Goal: Task Accomplishment & Management: Complete application form

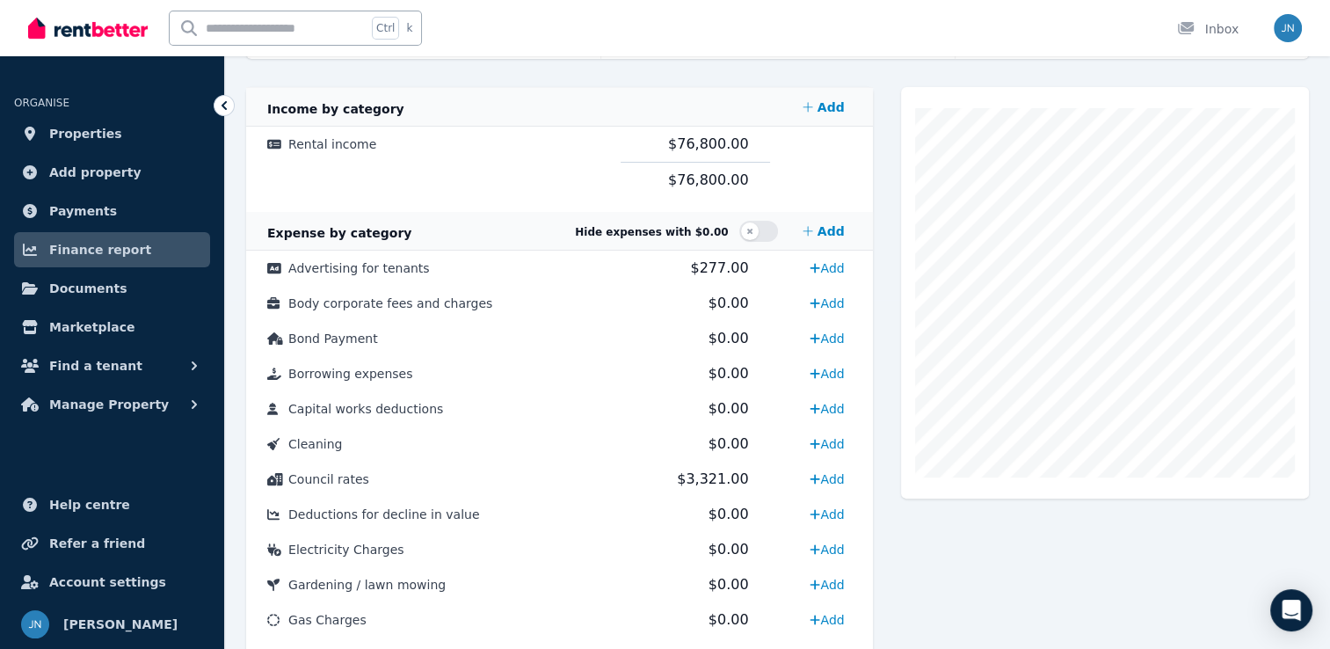
scroll to position [322, 0]
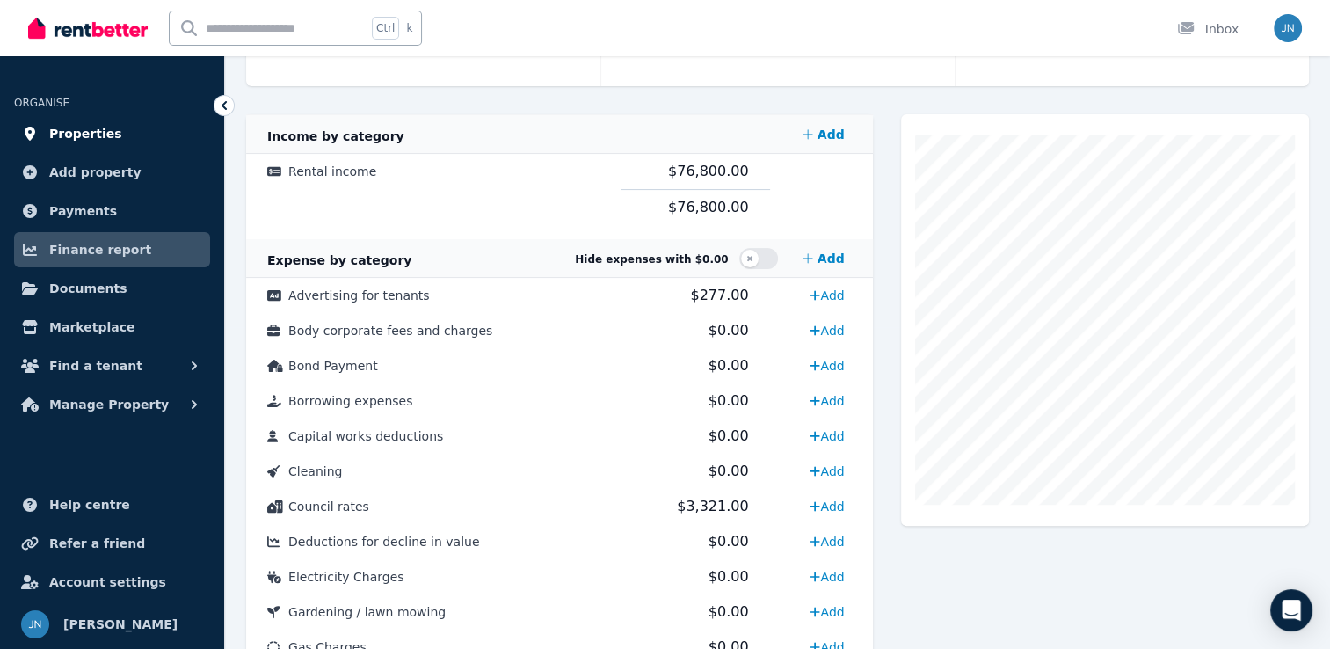
click at [84, 134] on span "Properties" at bounding box center [85, 133] width 73 height 21
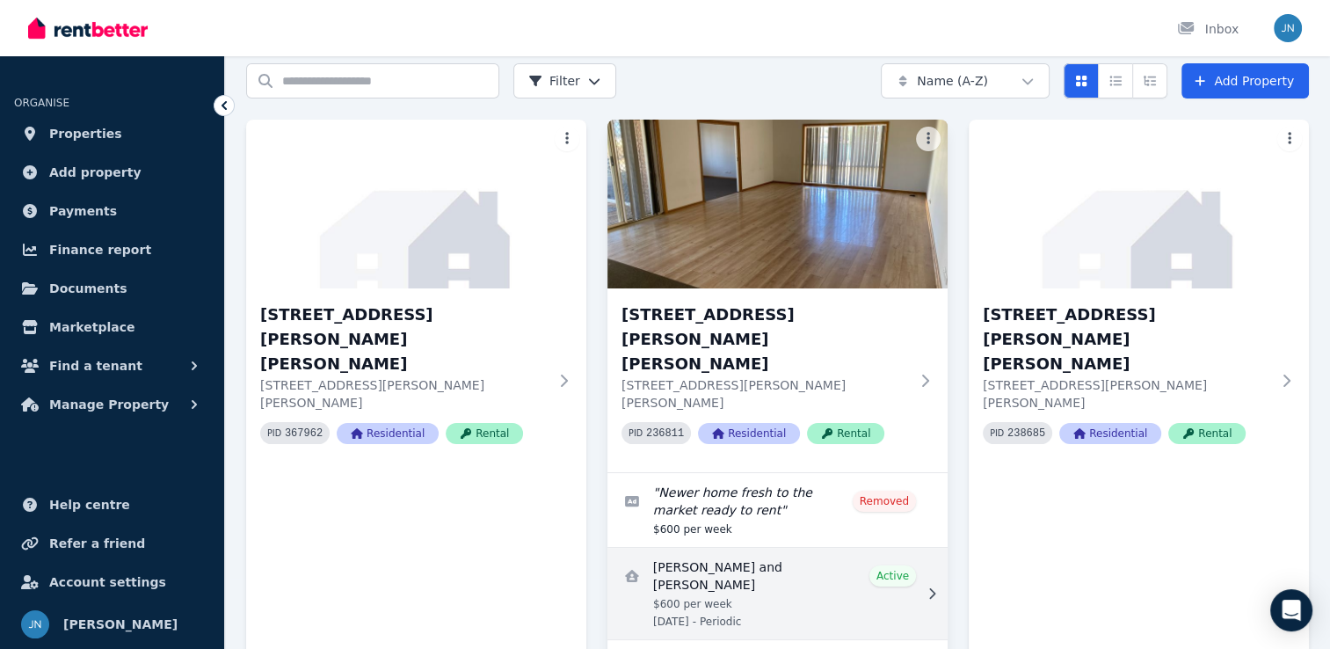
scroll to position [102, 0]
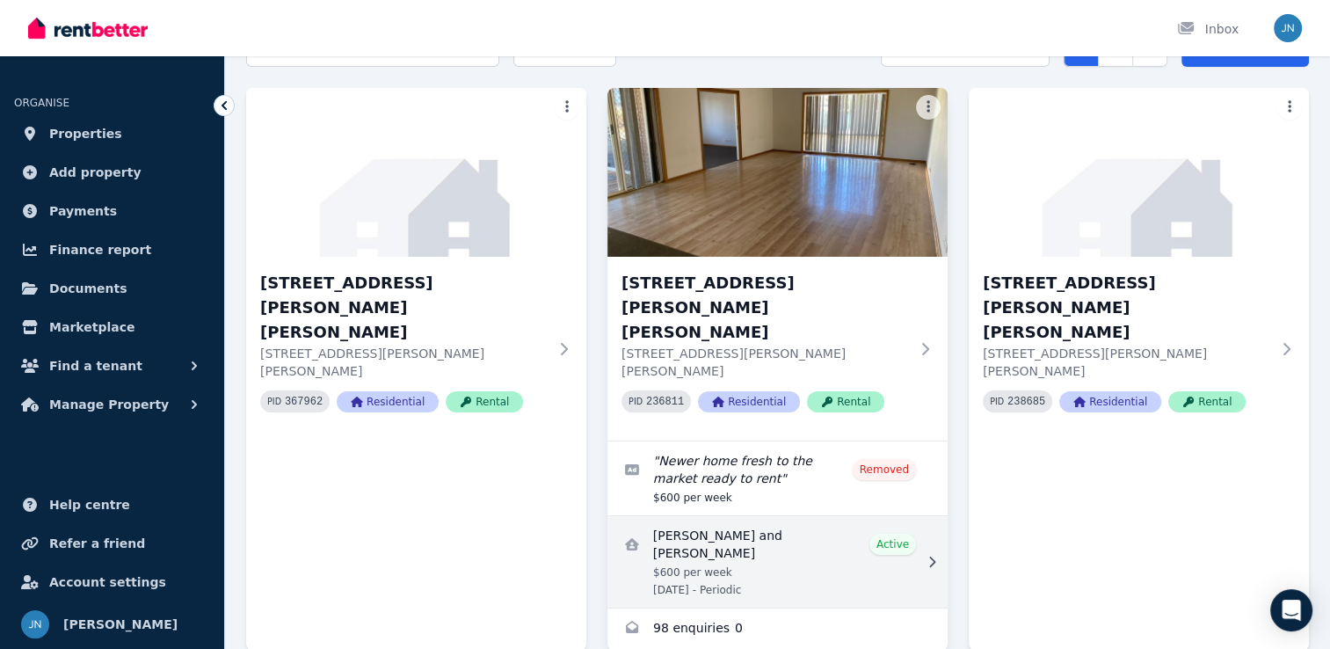
click at [742, 516] on link "View details for Viviana Raineri and Gianni L'Anfusa" at bounding box center [778, 561] width 340 height 91
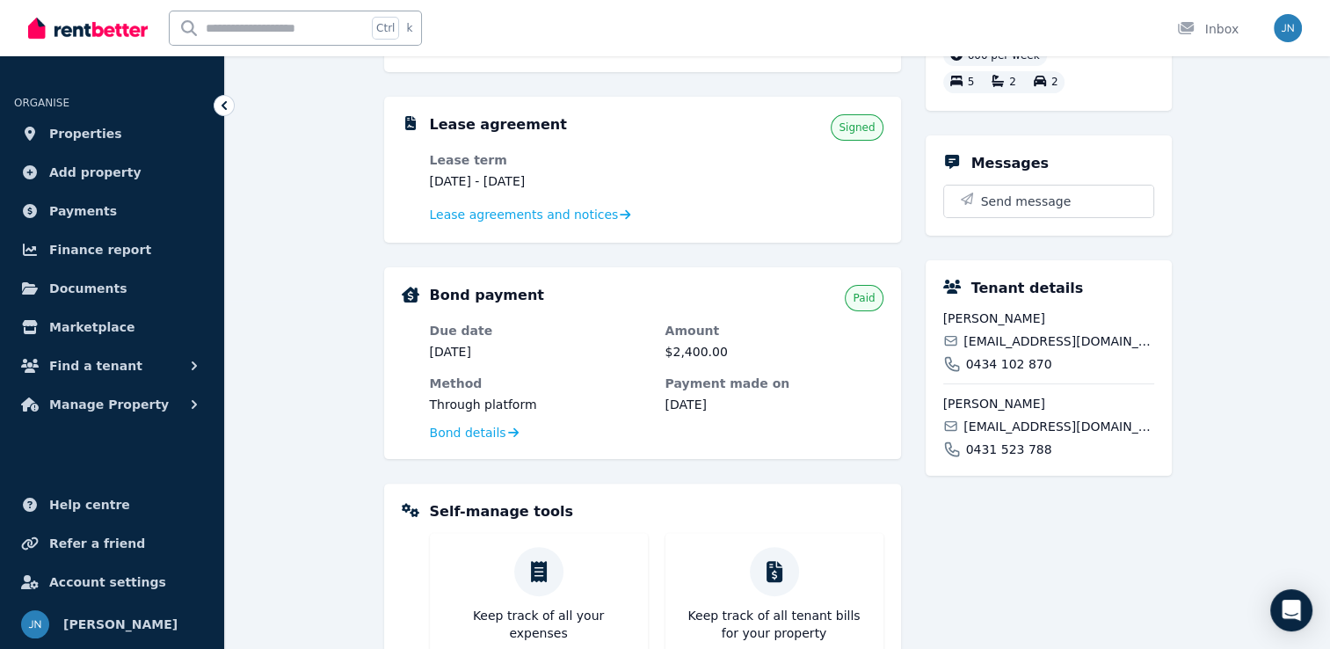
scroll to position [381, 0]
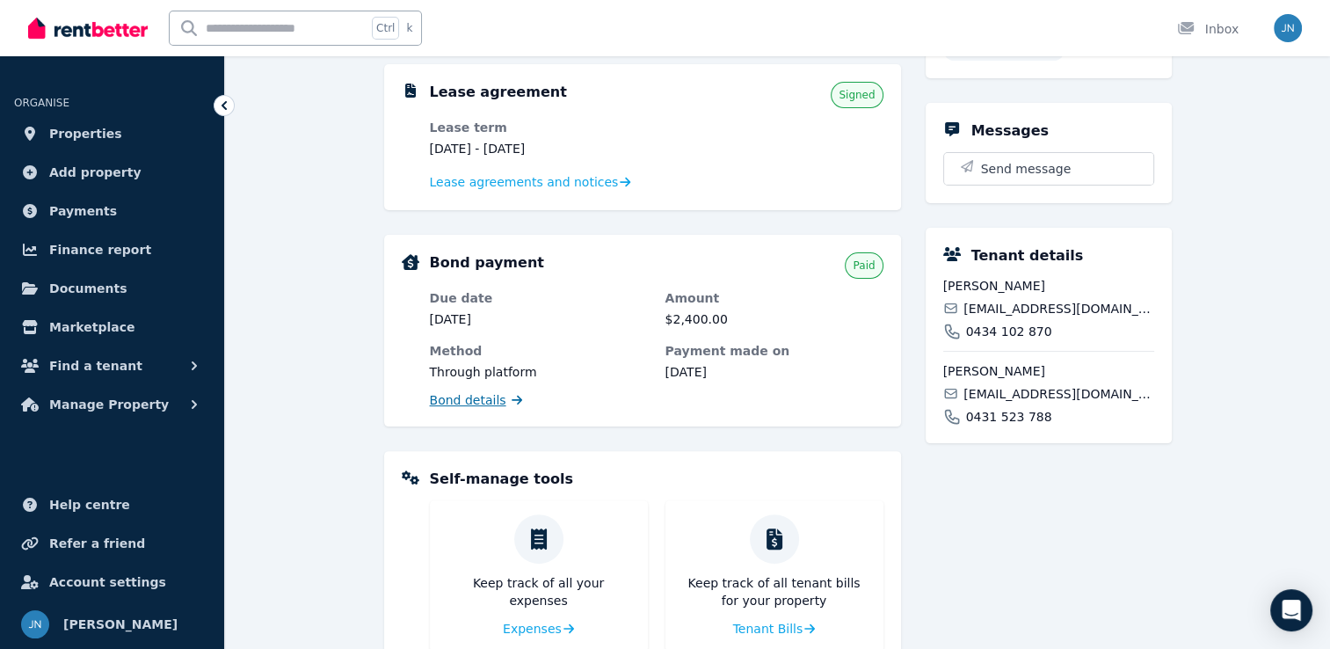
click at [471, 400] on span "Bond details" at bounding box center [468, 400] width 76 height 18
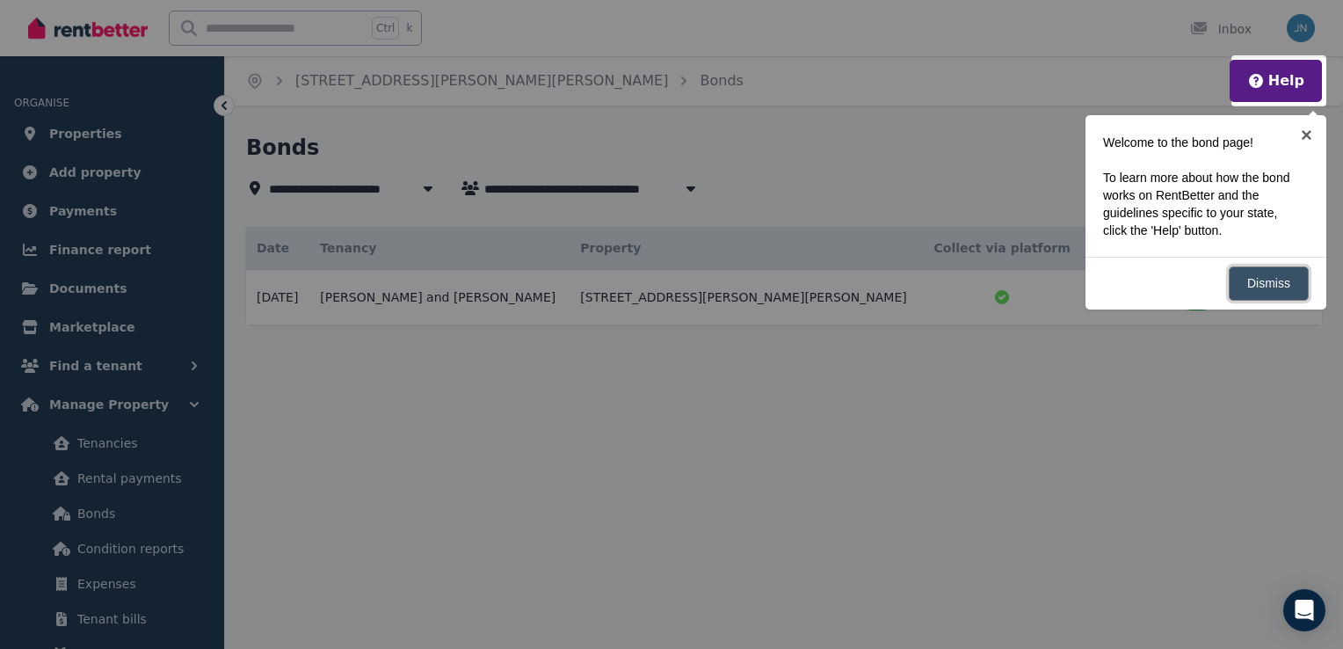
click at [1272, 290] on link "Dismiss" at bounding box center [1269, 283] width 80 height 34
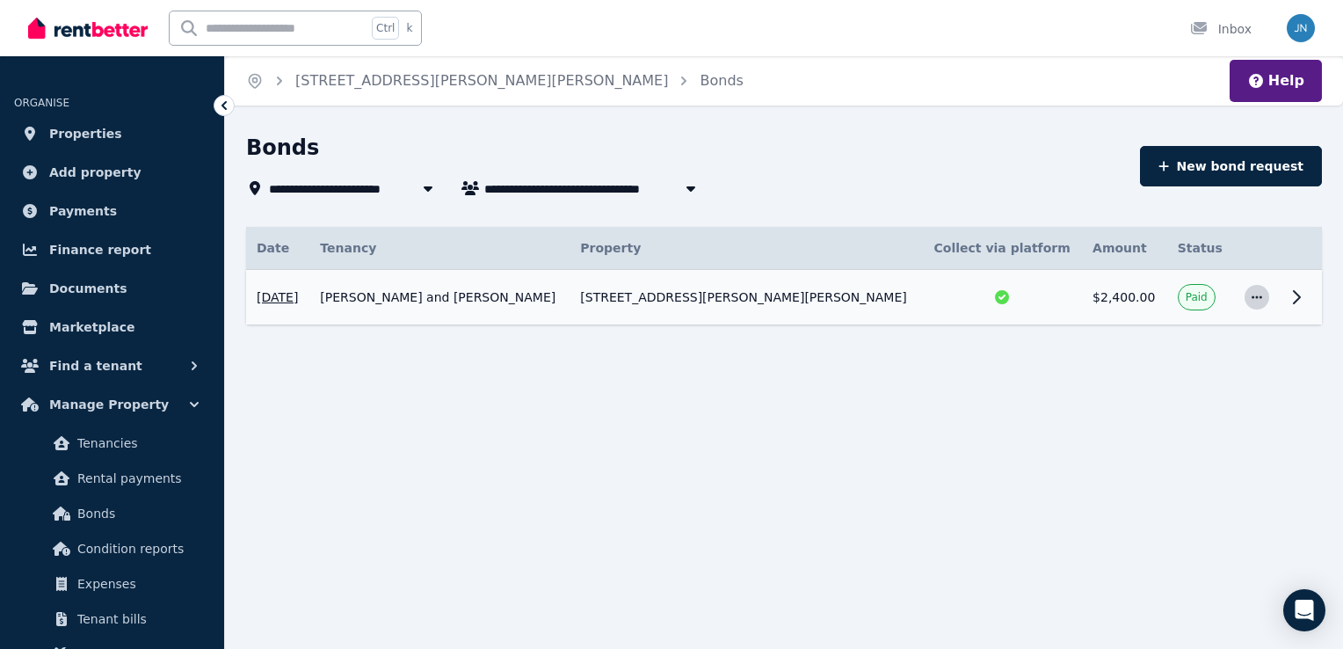
click at [1256, 295] on icon "button" at bounding box center [1257, 297] width 14 height 12
click at [1162, 348] on span "View details" at bounding box center [1199, 344] width 113 height 21
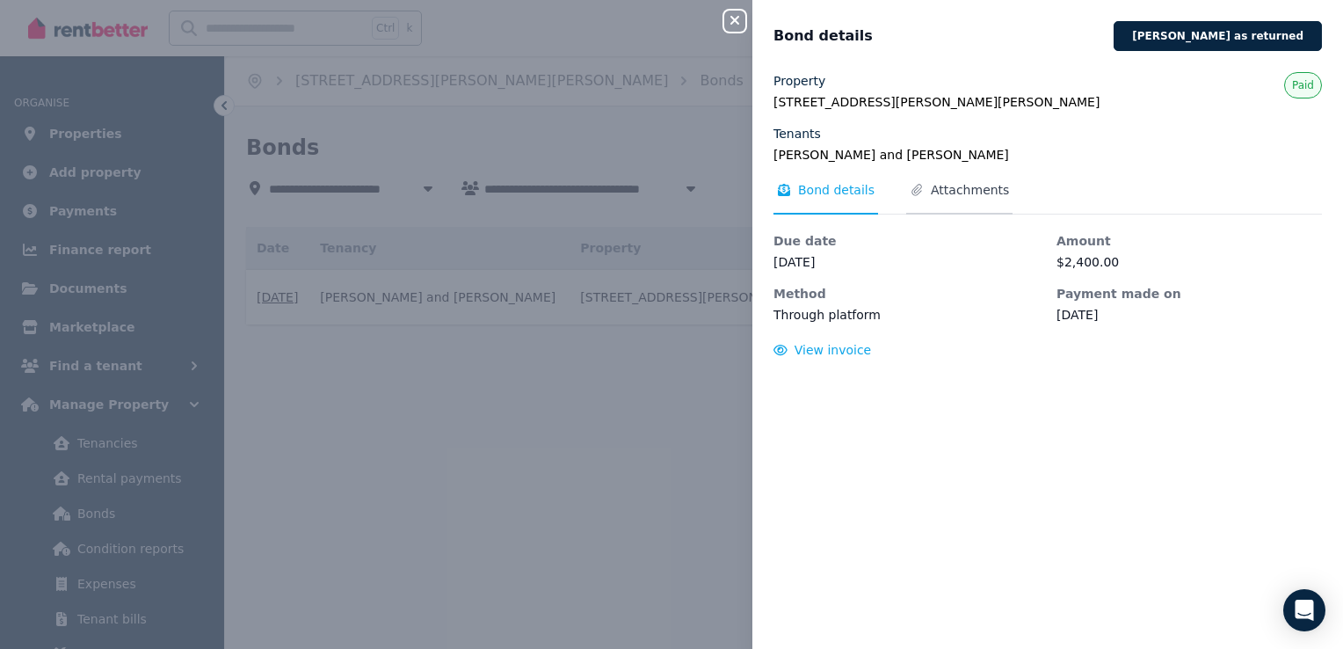
click at [940, 195] on span "Attachments" at bounding box center [970, 190] width 78 height 18
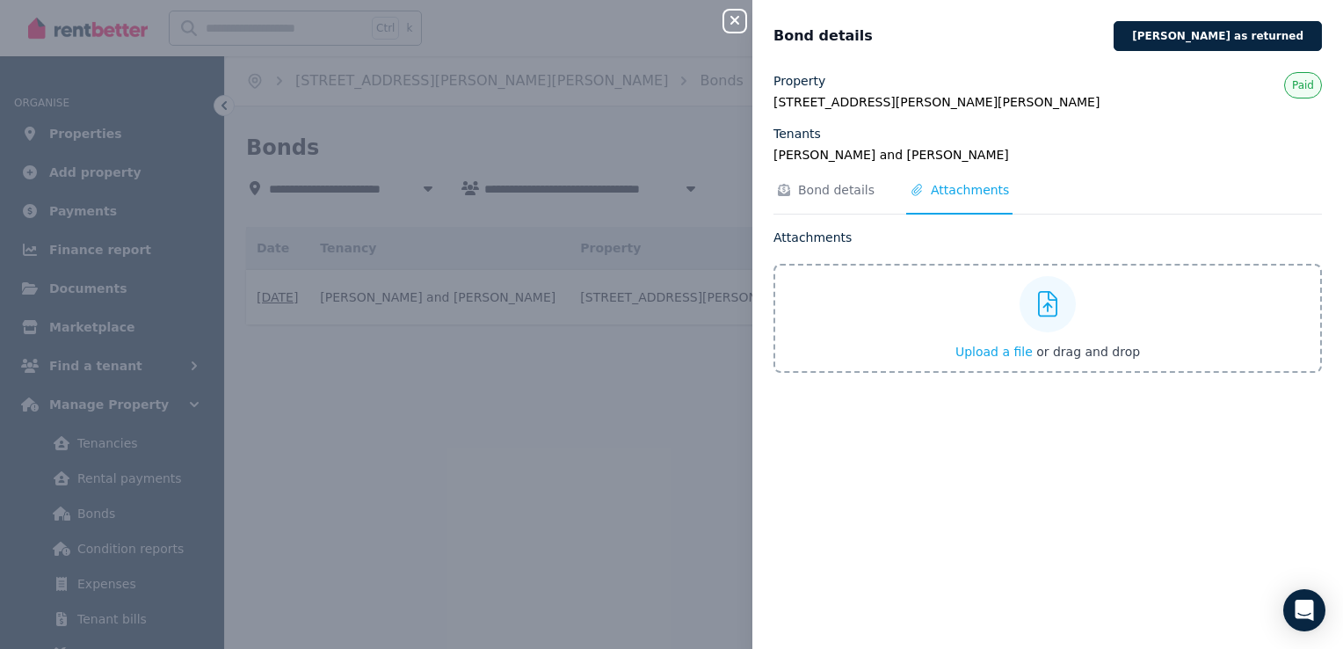
click at [677, 135] on div "Close panel Bond details [PERSON_NAME] as returned Property [STREET_ADDRESS][PE…" at bounding box center [671, 324] width 1343 height 649
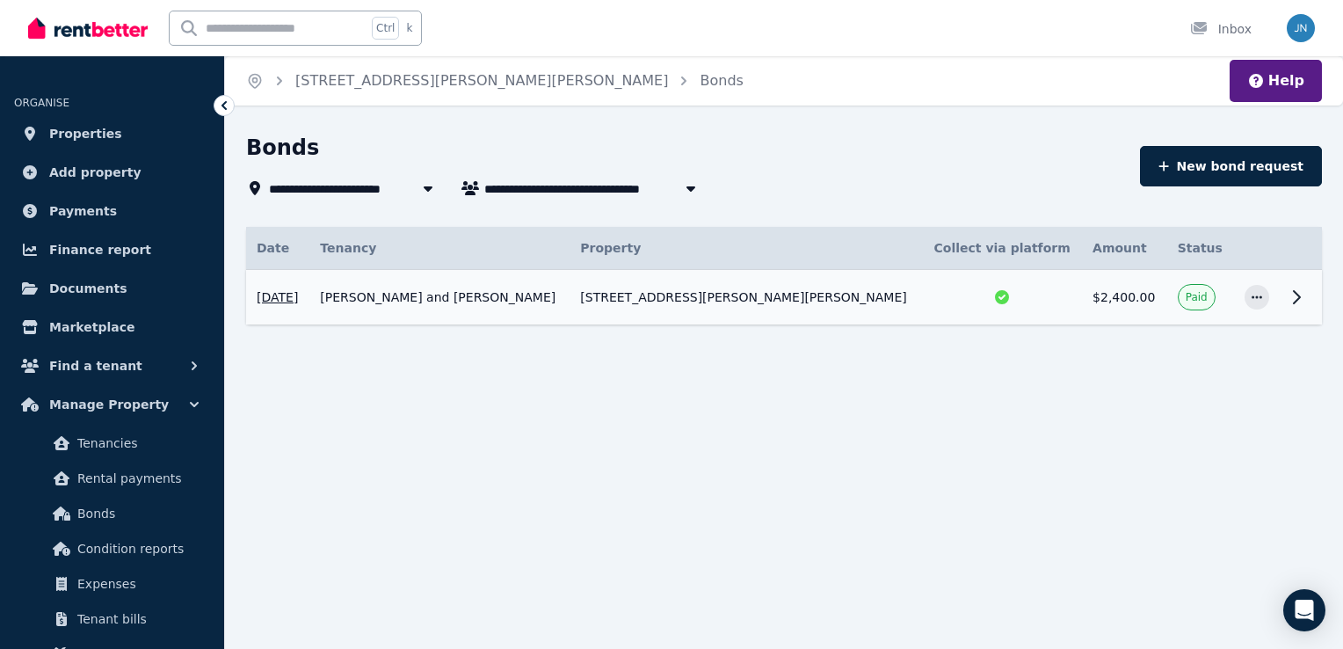
click at [226, 106] on icon at bounding box center [224, 106] width 18 height 18
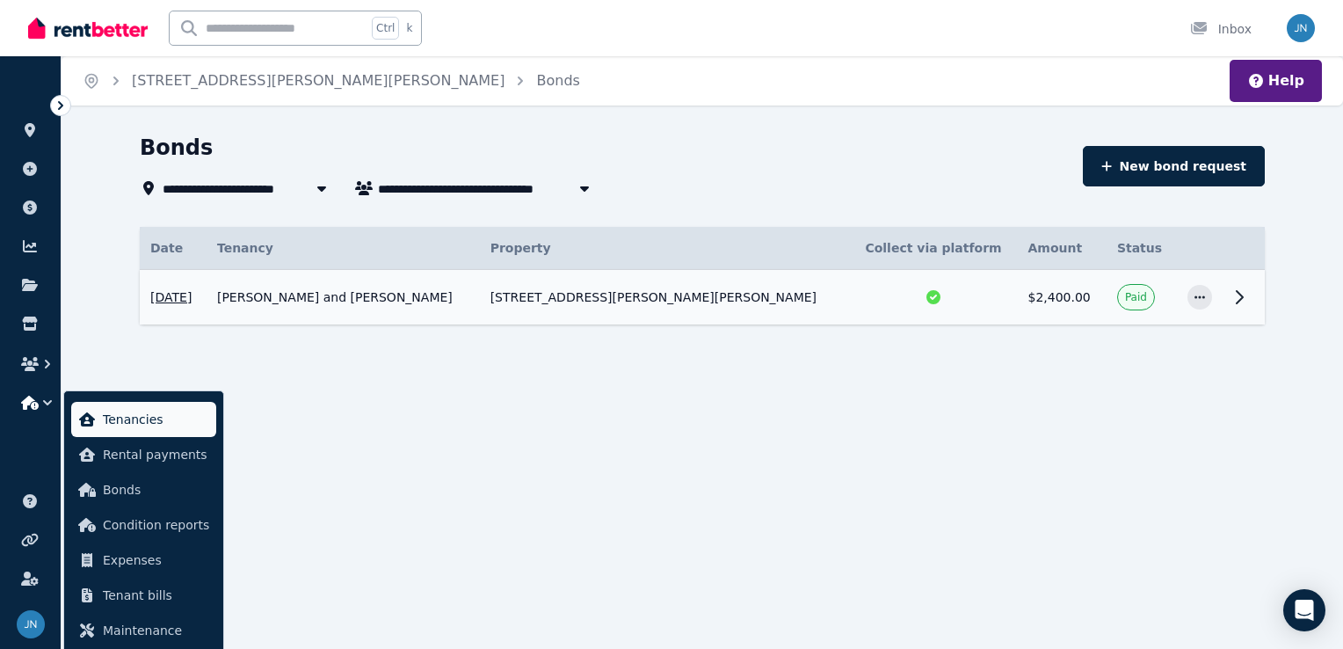
click at [145, 415] on span "Tenancies" at bounding box center [156, 419] width 106 height 21
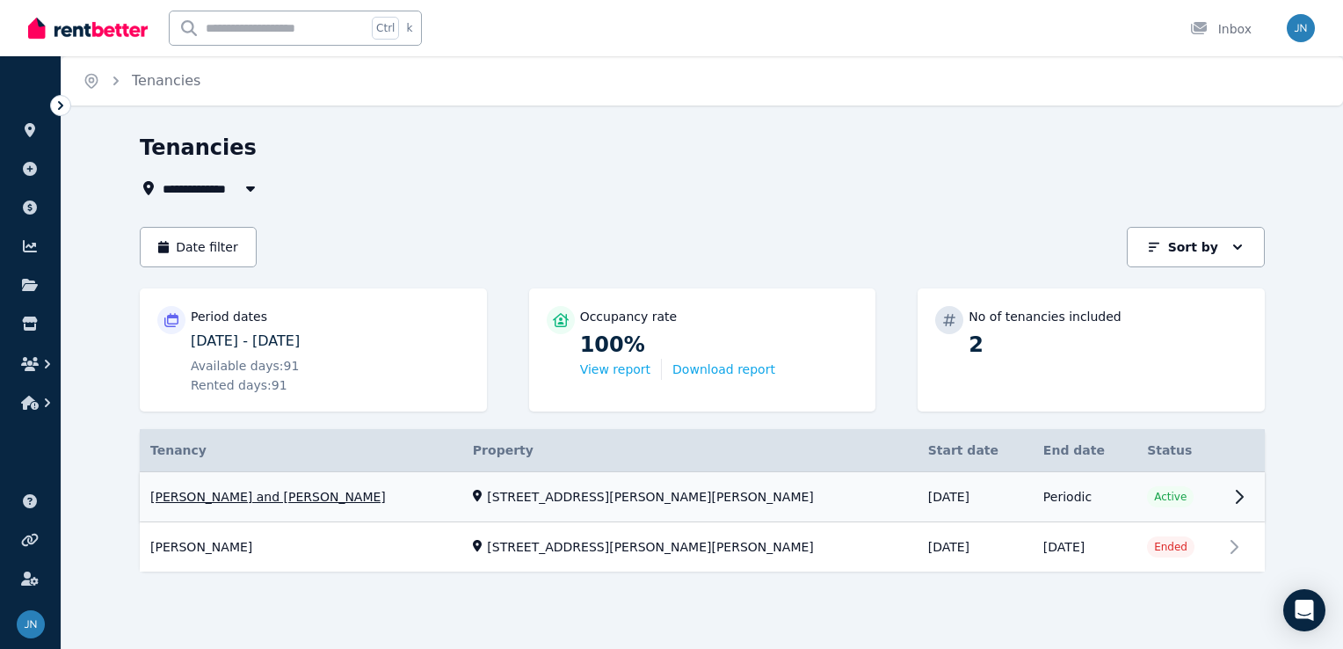
click at [1234, 497] on link "View property details" at bounding box center [702, 497] width 1125 height 50
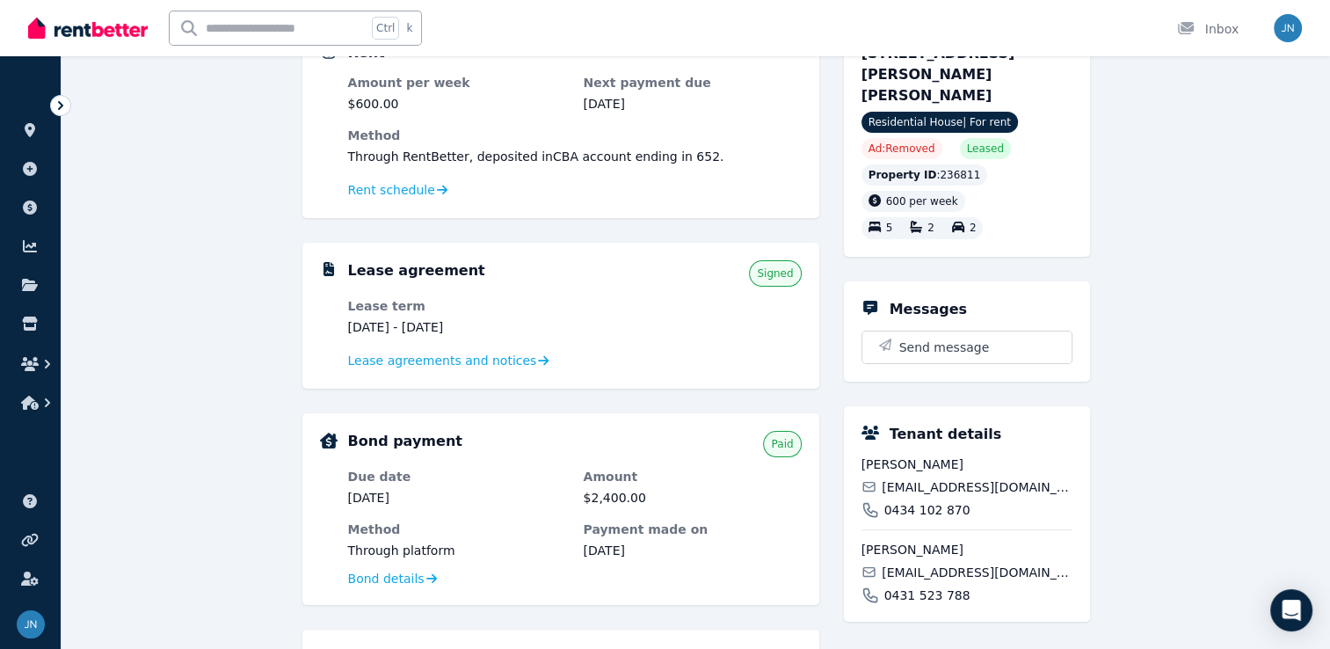
scroll to position [205, 0]
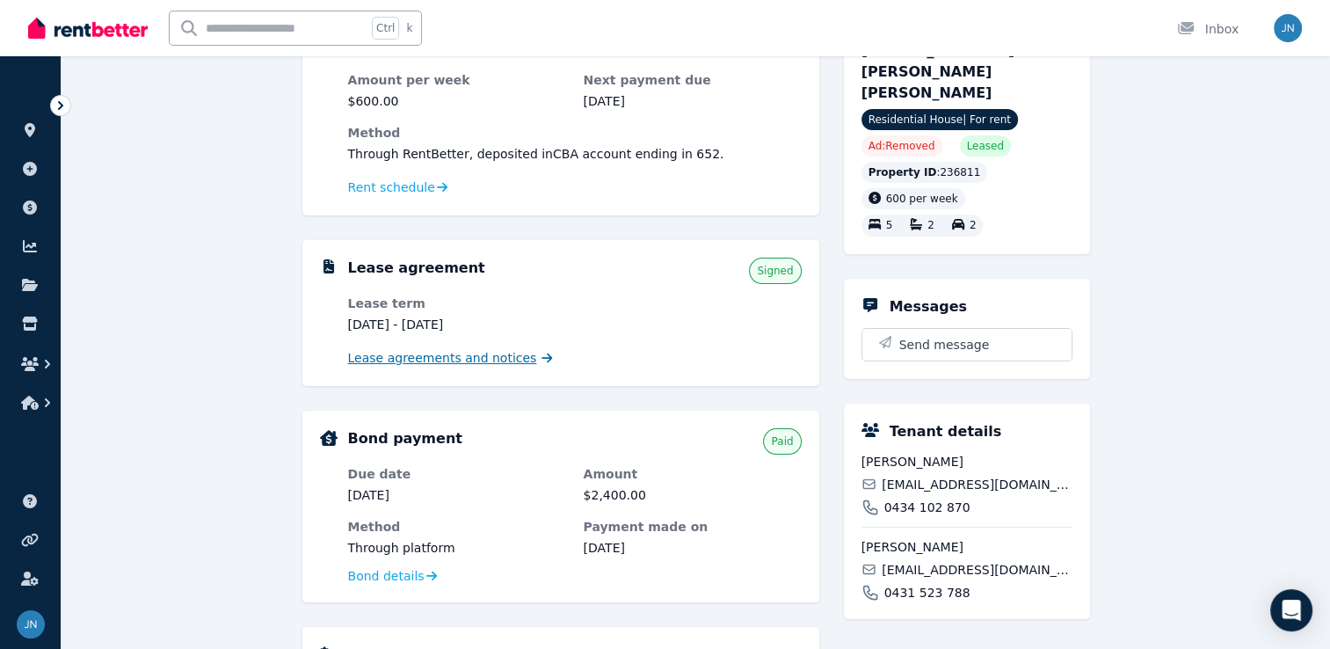
click at [448, 354] on span "Lease agreements and notices" at bounding box center [442, 358] width 189 height 18
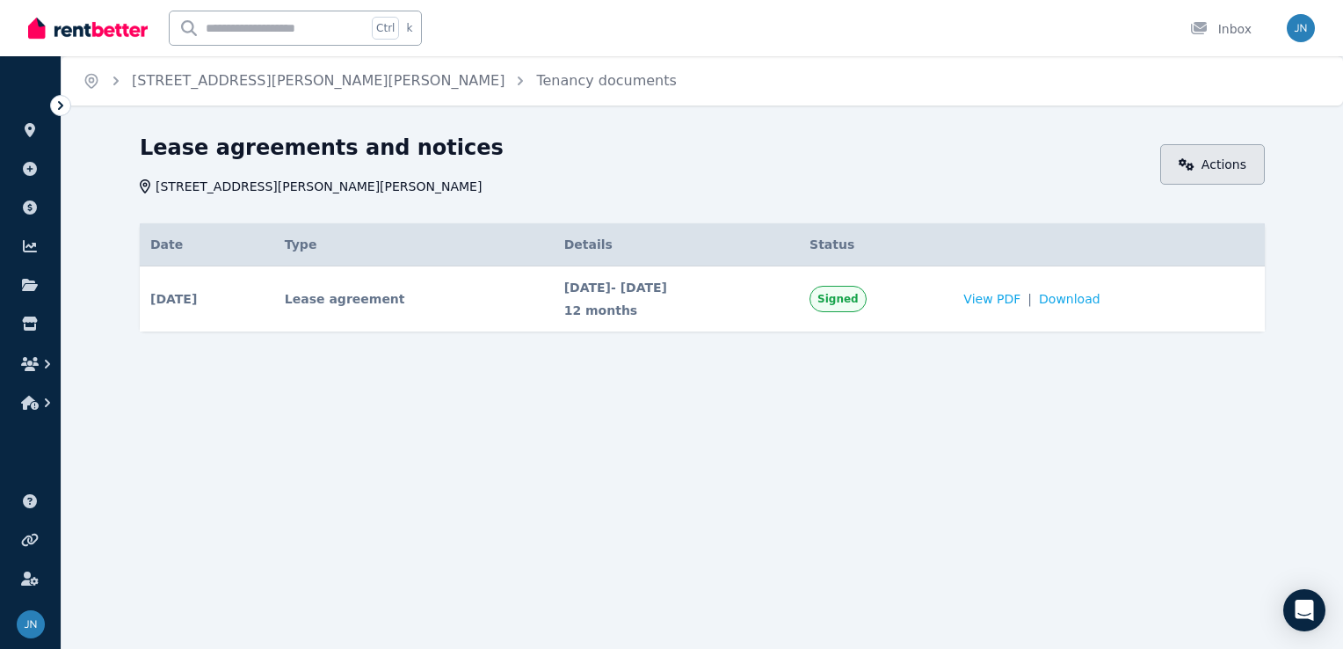
click at [1214, 171] on link "Actions" at bounding box center [1213, 164] width 105 height 40
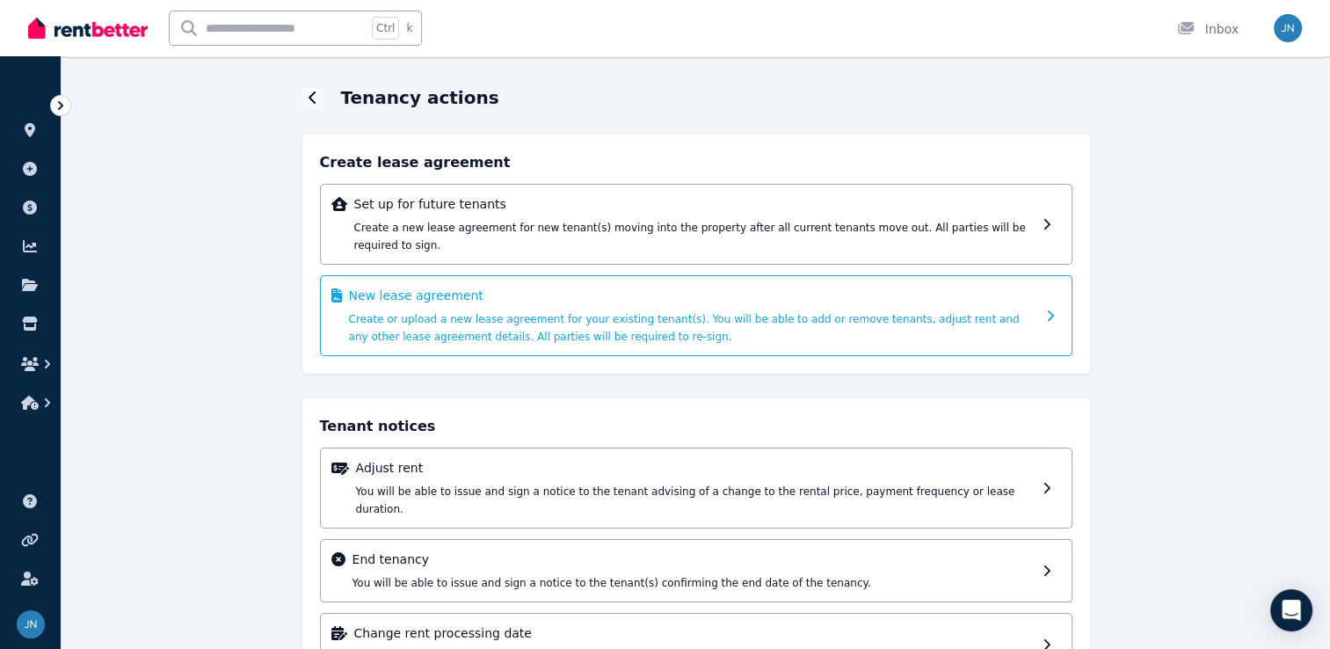
scroll to position [88, 0]
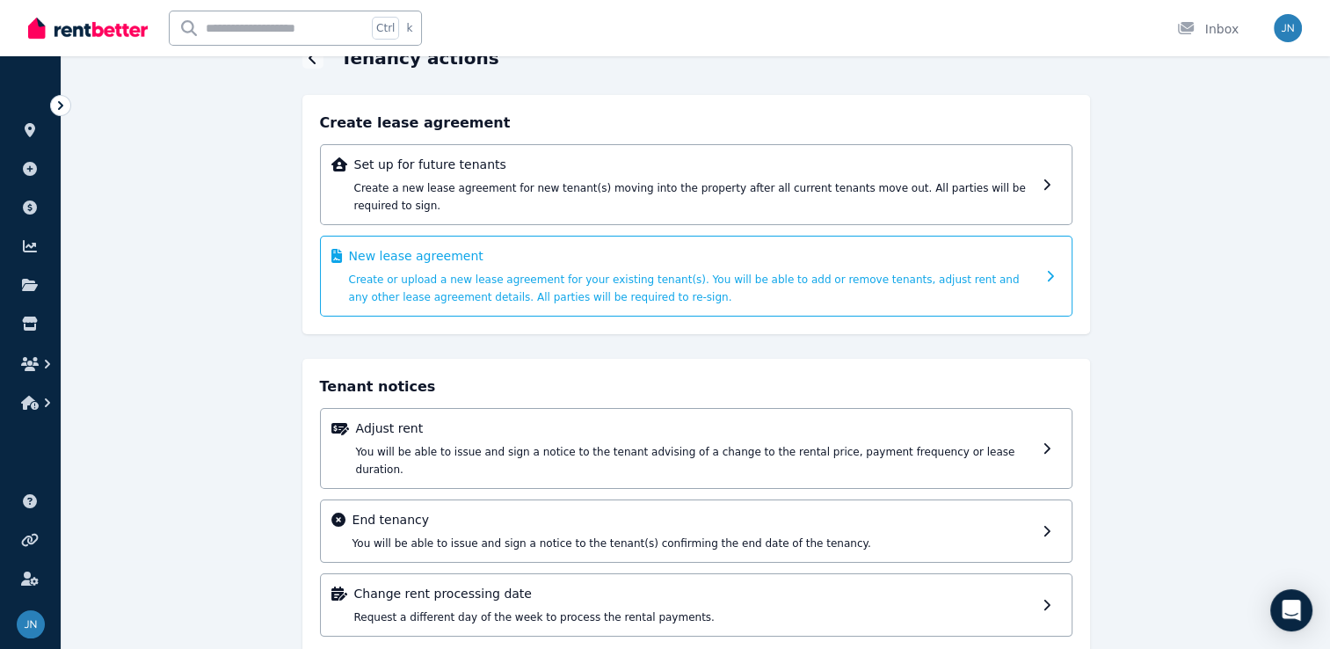
click at [477, 273] on span "Create or upload a new lease agreement for your existing tenant(s). You will be…" at bounding box center [684, 288] width 671 height 30
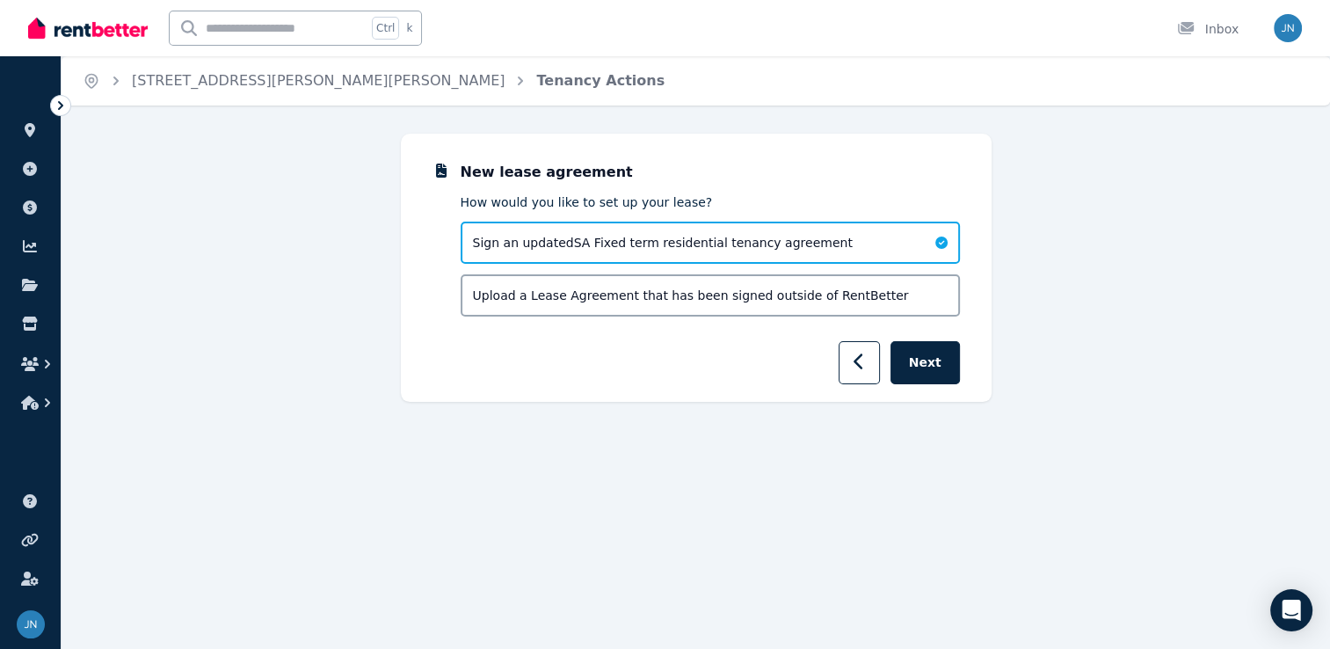
scroll to position [0, 0]
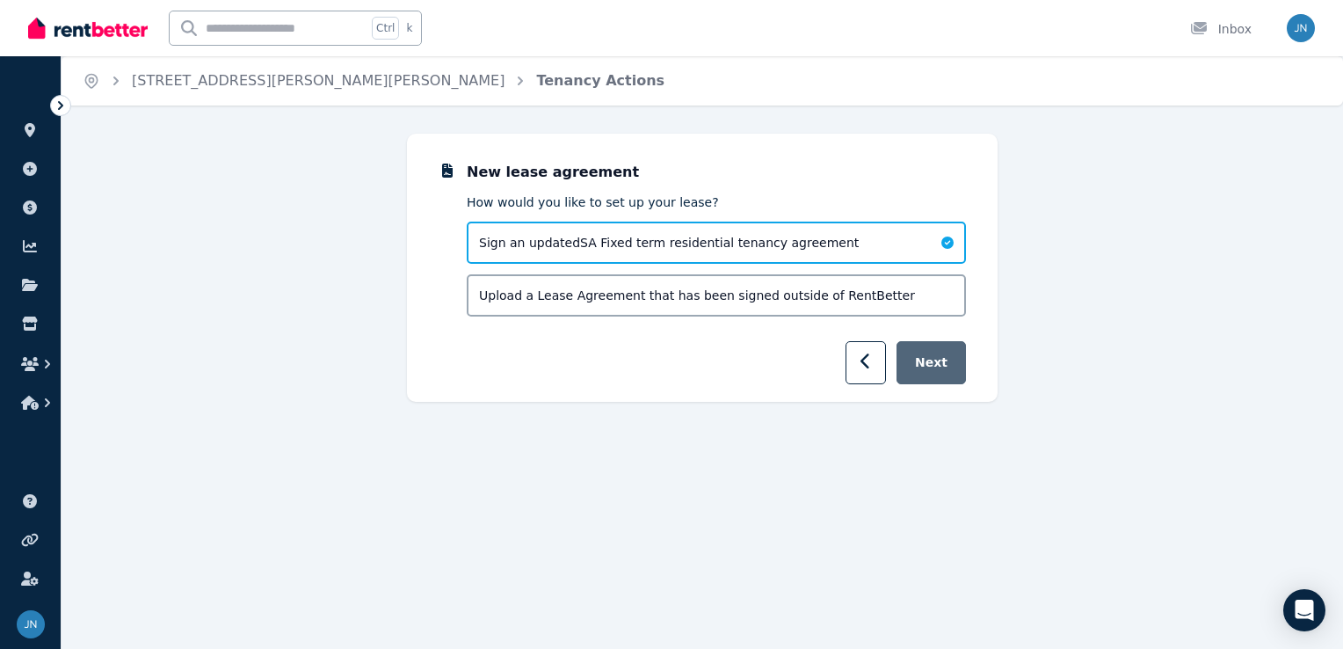
click at [953, 353] on button "Next" at bounding box center [931, 362] width 69 height 43
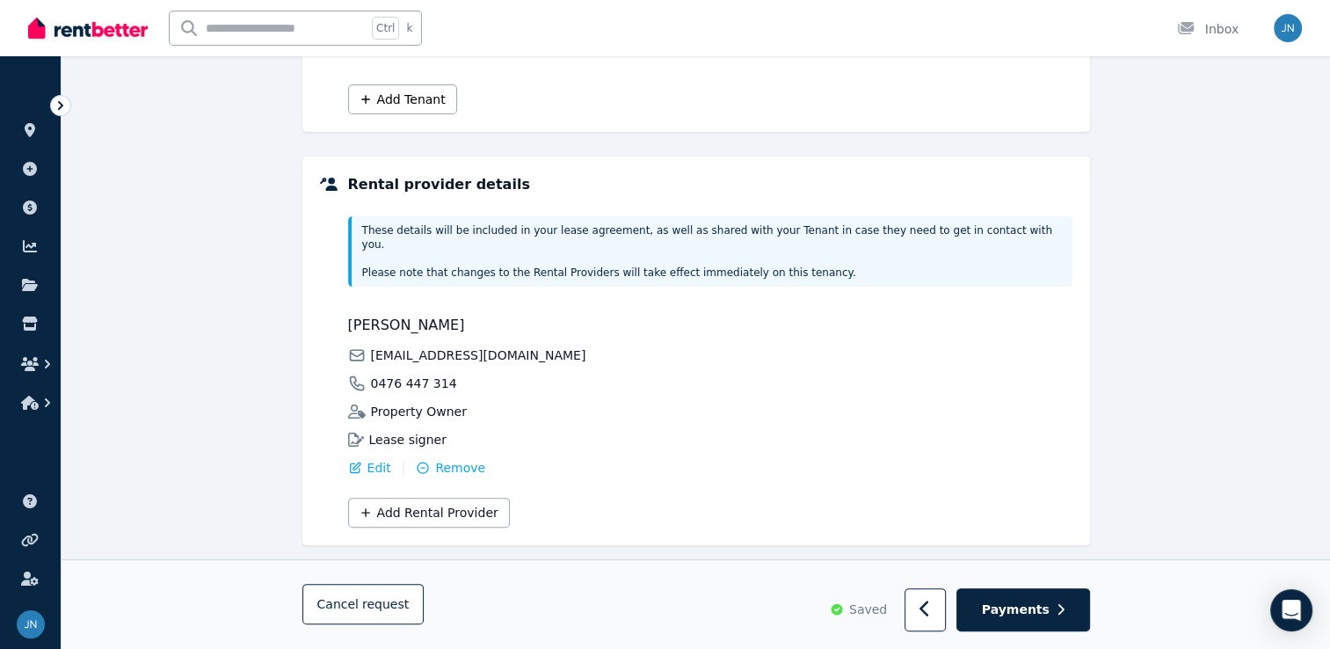
scroll to position [366, 0]
click at [1040, 615] on span "Payments" at bounding box center [1016, 610] width 68 height 18
select select "**********"
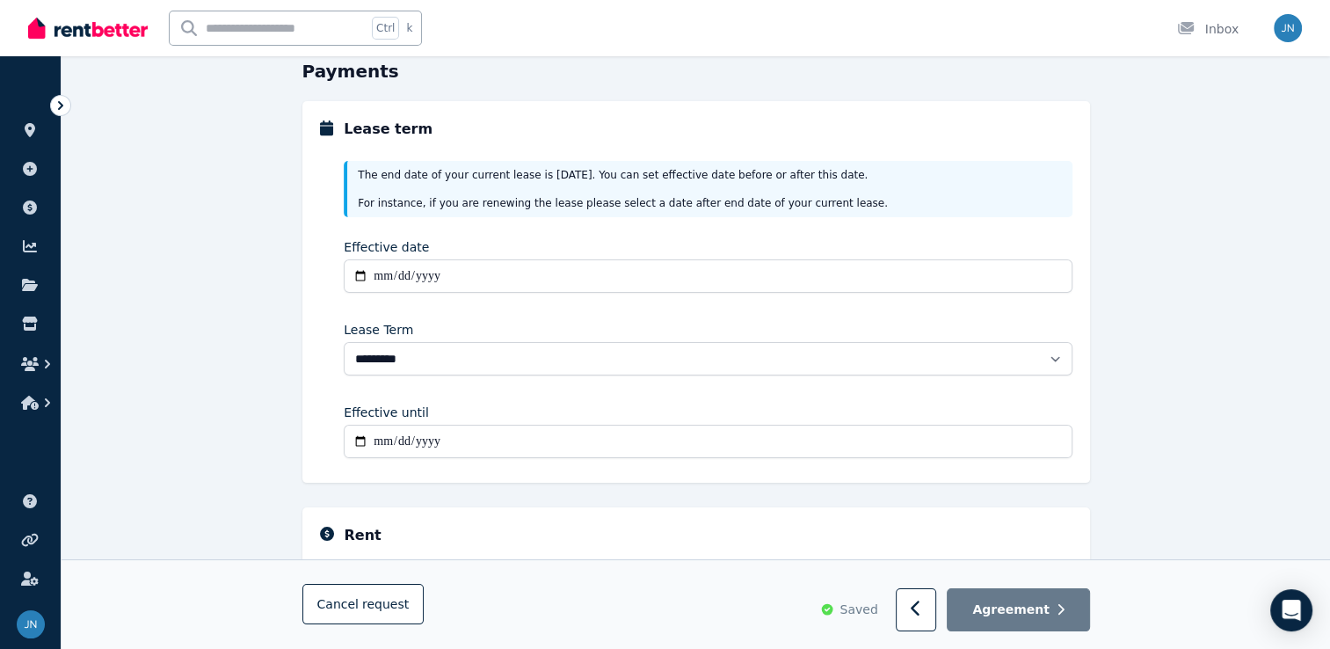
scroll to position [132, 0]
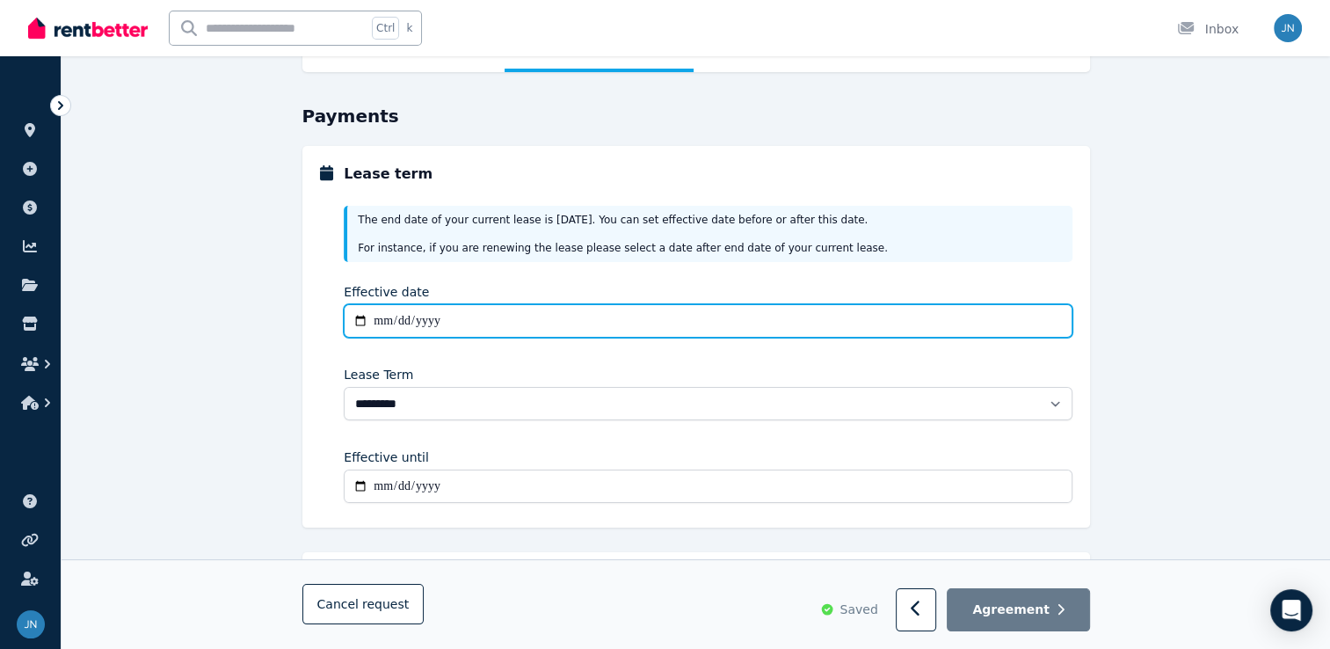
click at [384, 320] on input "Effective date" at bounding box center [708, 320] width 728 height 33
type input "**********"
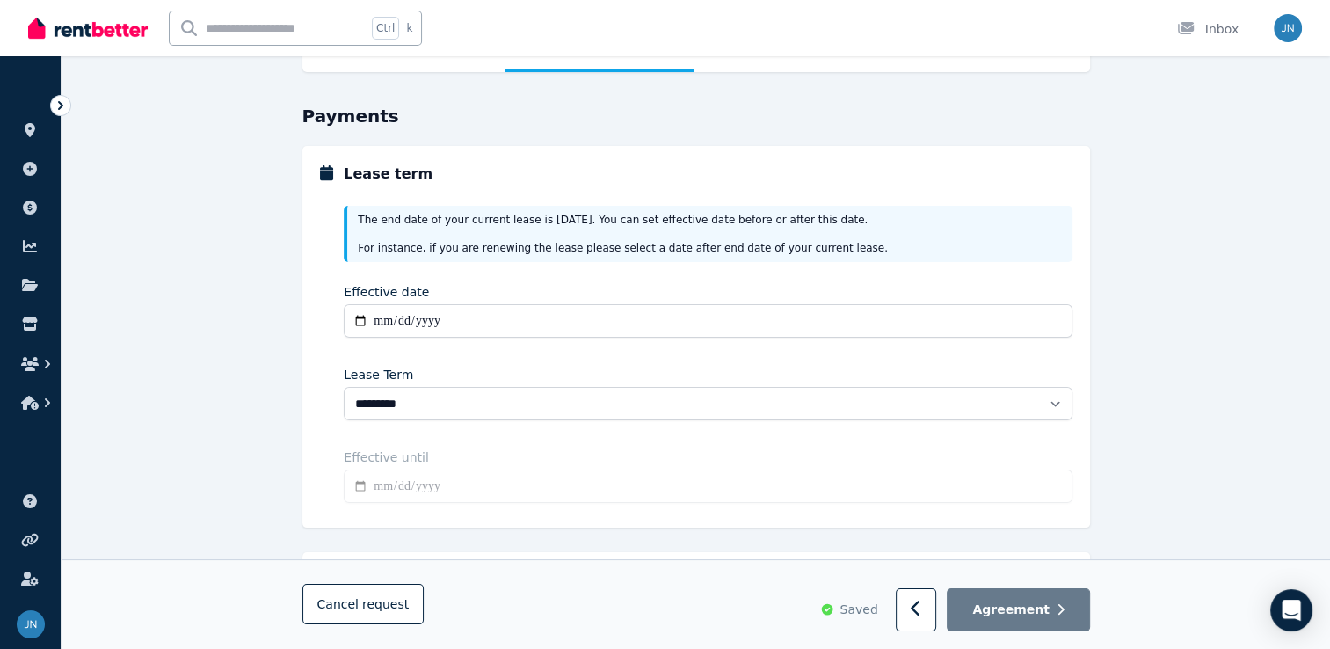
drag, startPoint x: 466, startPoint y: 487, endPoint x: 583, endPoint y: 451, distance: 122.4
click at [466, 487] on input "Effective until" at bounding box center [708, 486] width 728 height 33
type input "**********"
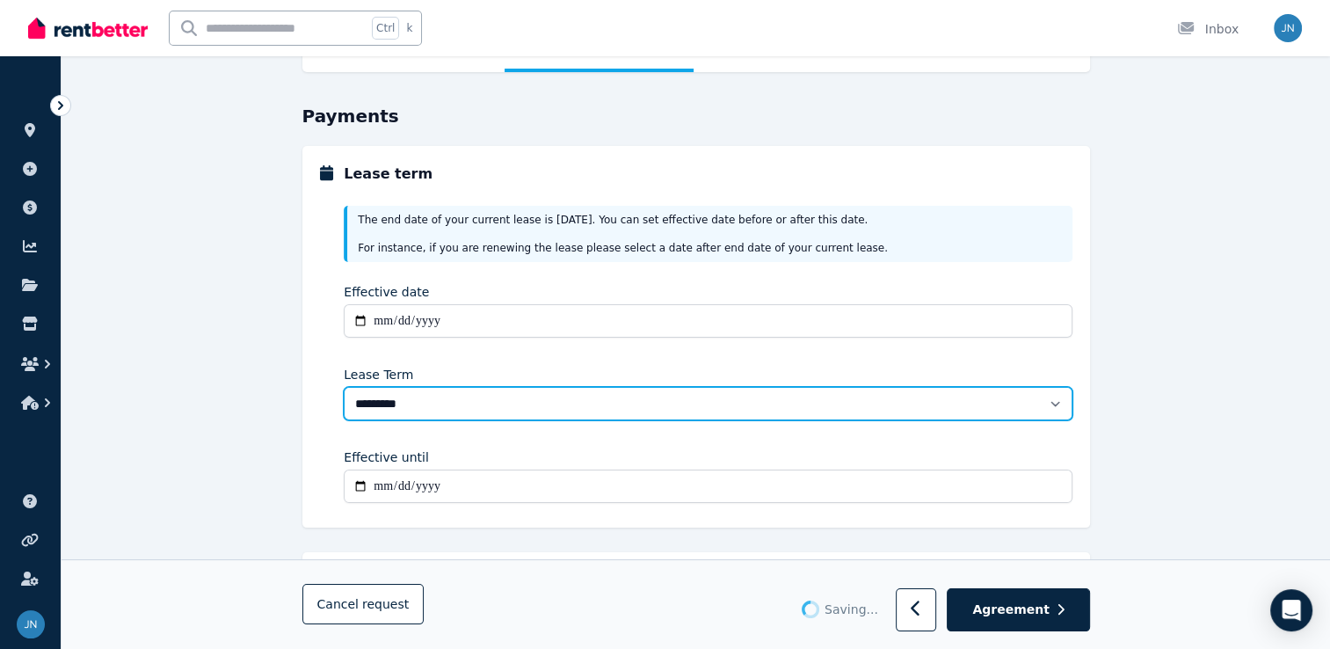
click at [1055, 399] on select "******** ******** ********* ******* ******* ******* ******* ***** ********" at bounding box center [708, 403] width 728 height 33
click at [344, 387] on select "******** ******** ********* ******* ******* ******* ******* ***** ********" at bounding box center [708, 403] width 728 height 33
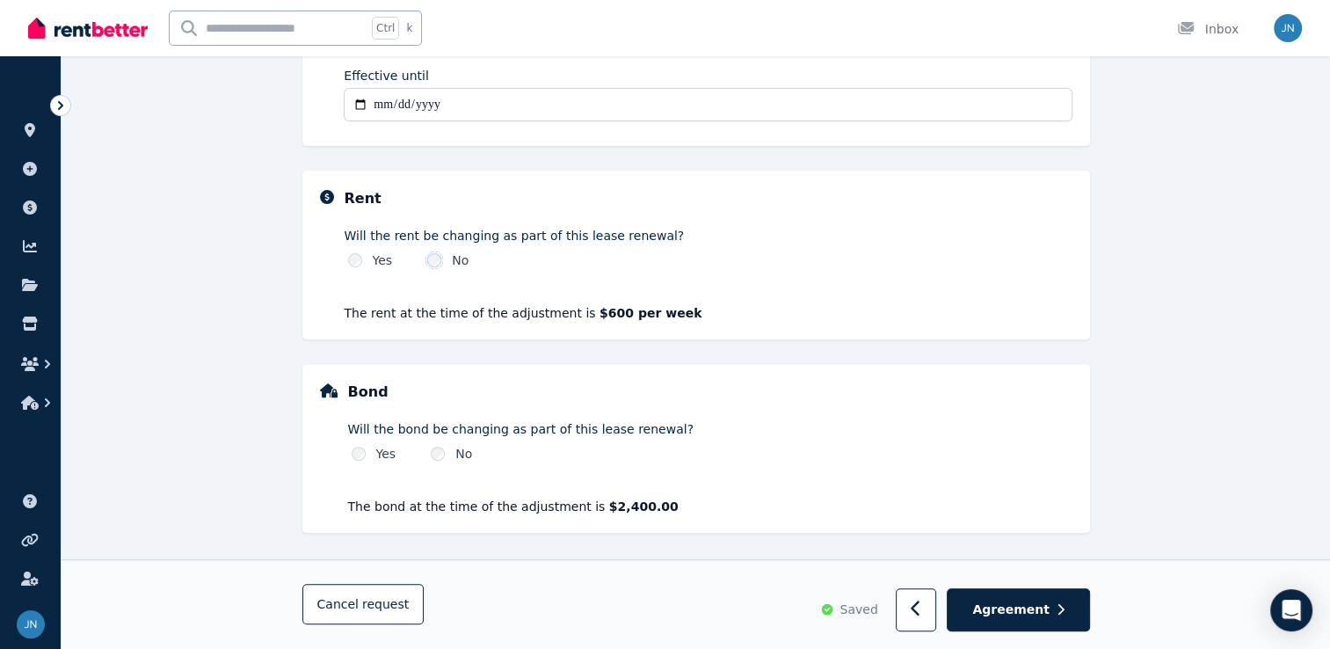
scroll to position [515, 0]
click at [1039, 619] on span "Agreement" at bounding box center [1010, 610] width 77 height 18
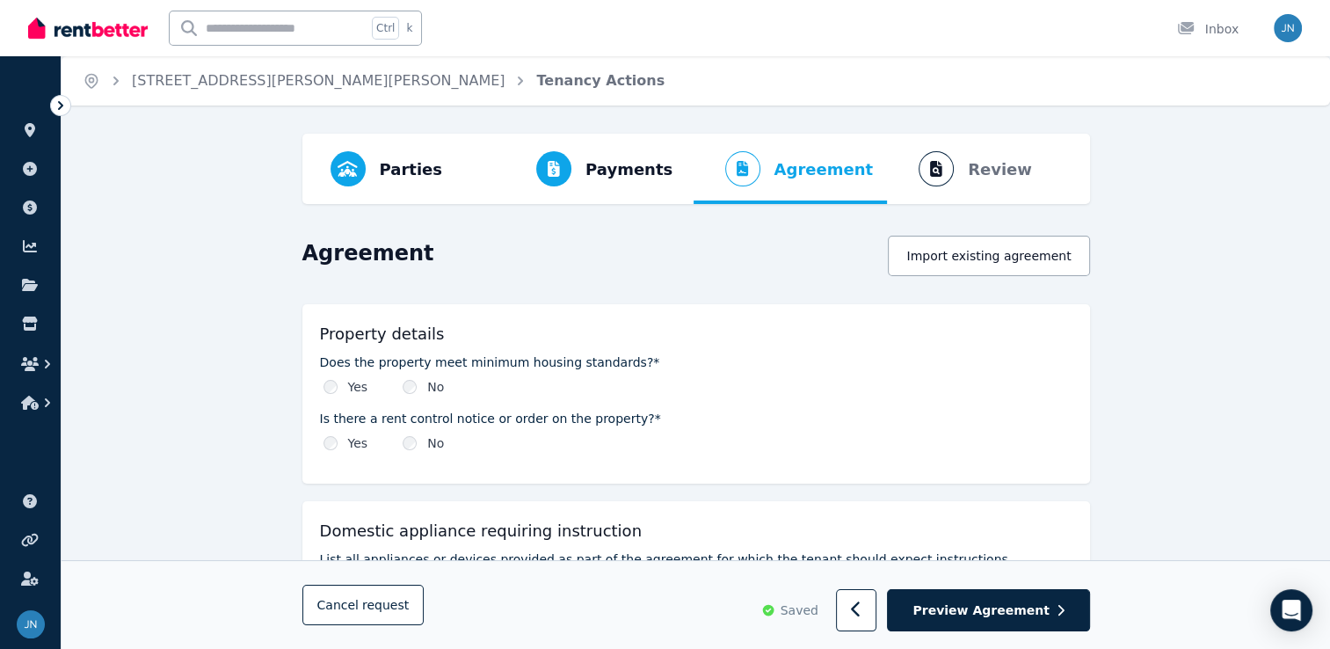
click at [324, 392] on div "Yes" at bounding box center [346, 387] width 45 height 18
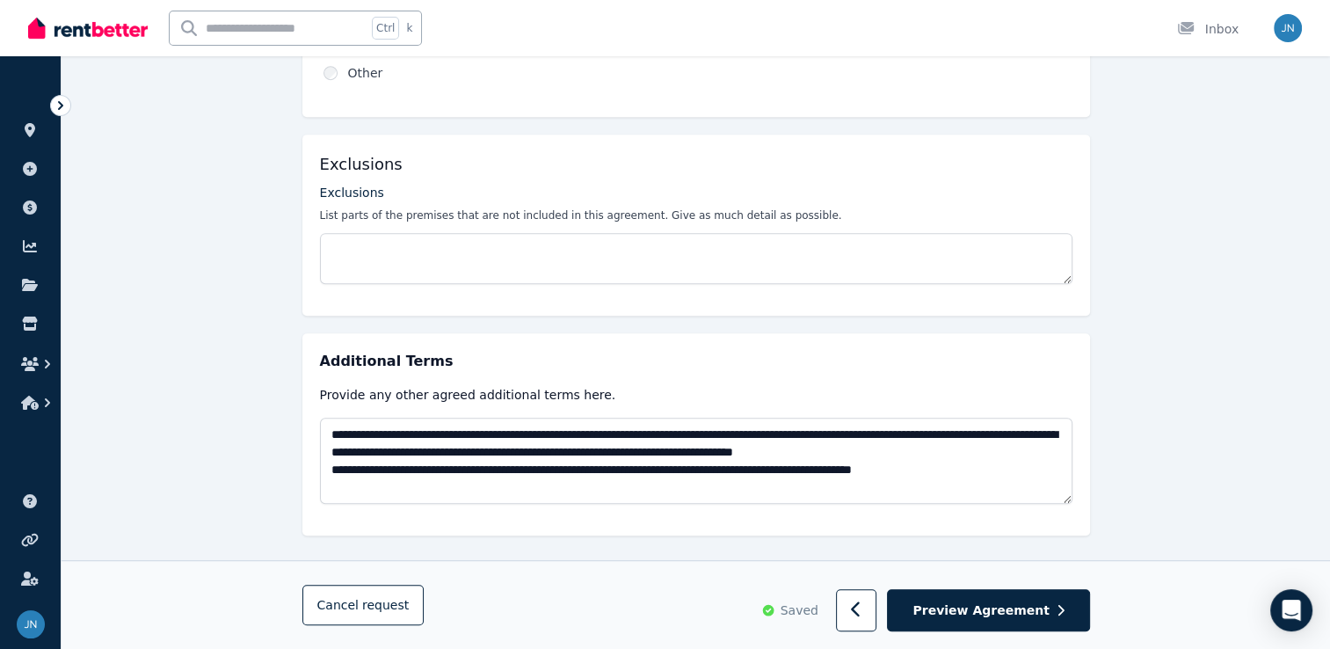
scroll to position [834, 0]
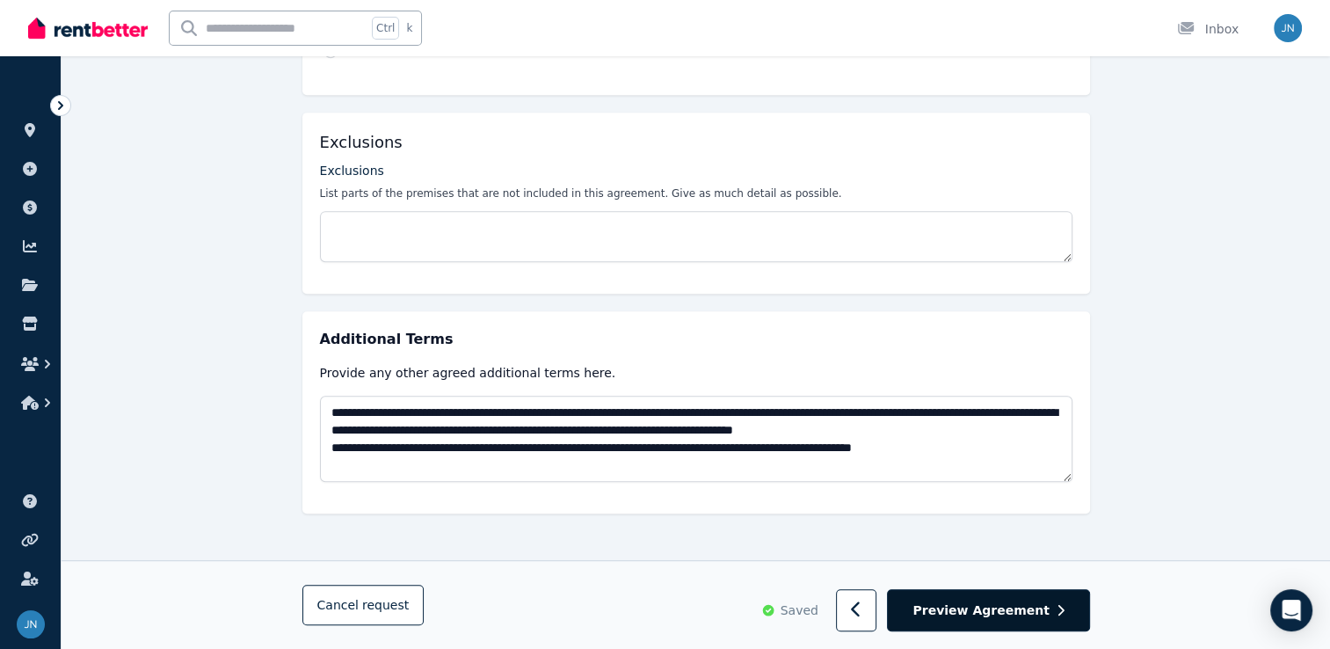
click at [1013, 614] on span "Preview Agreement" at bounding box center [981, 610] width 136 height 18
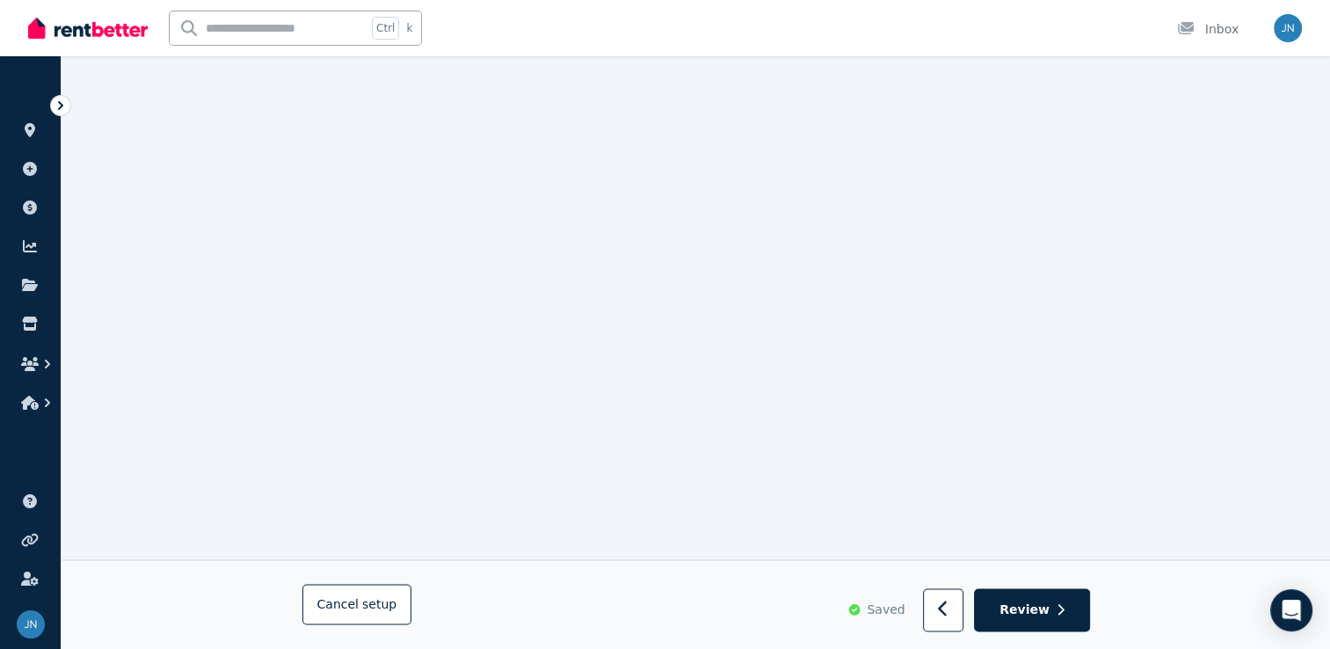
scroll to position [2227, 0]
click at [1060, 616] on icon "button" at bounding box center [1061, 610] width 8 height 12
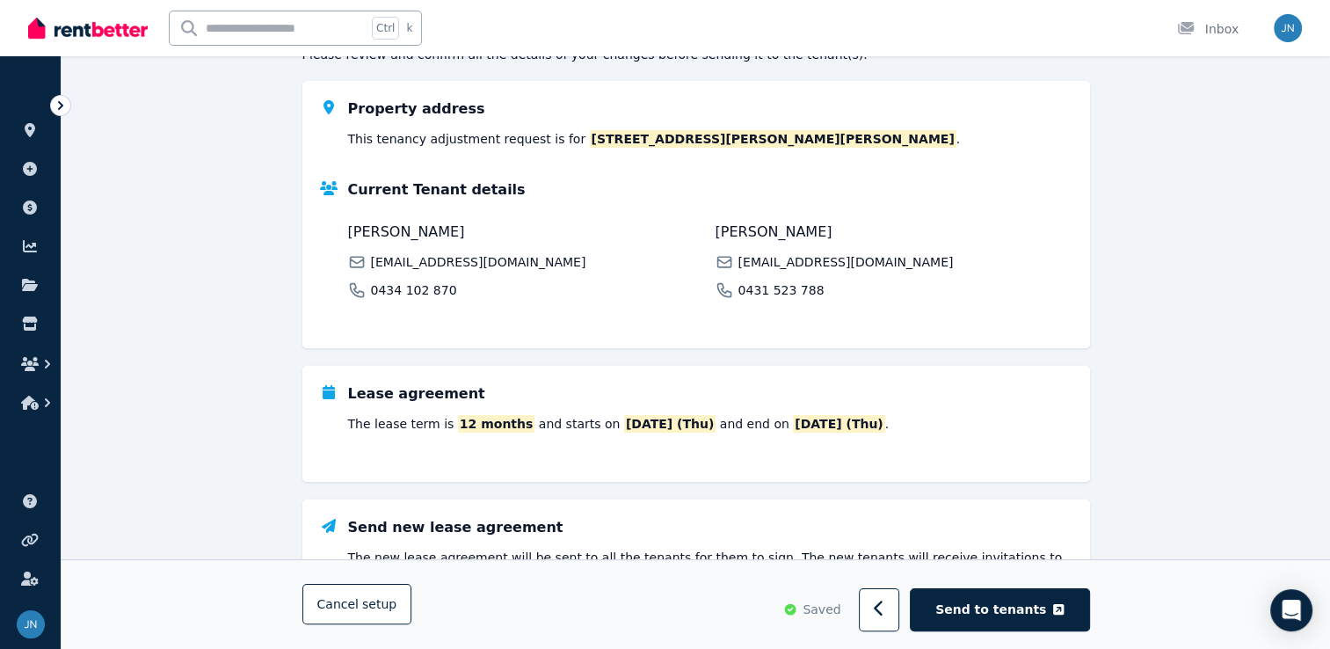
scroll to position [234, 0]
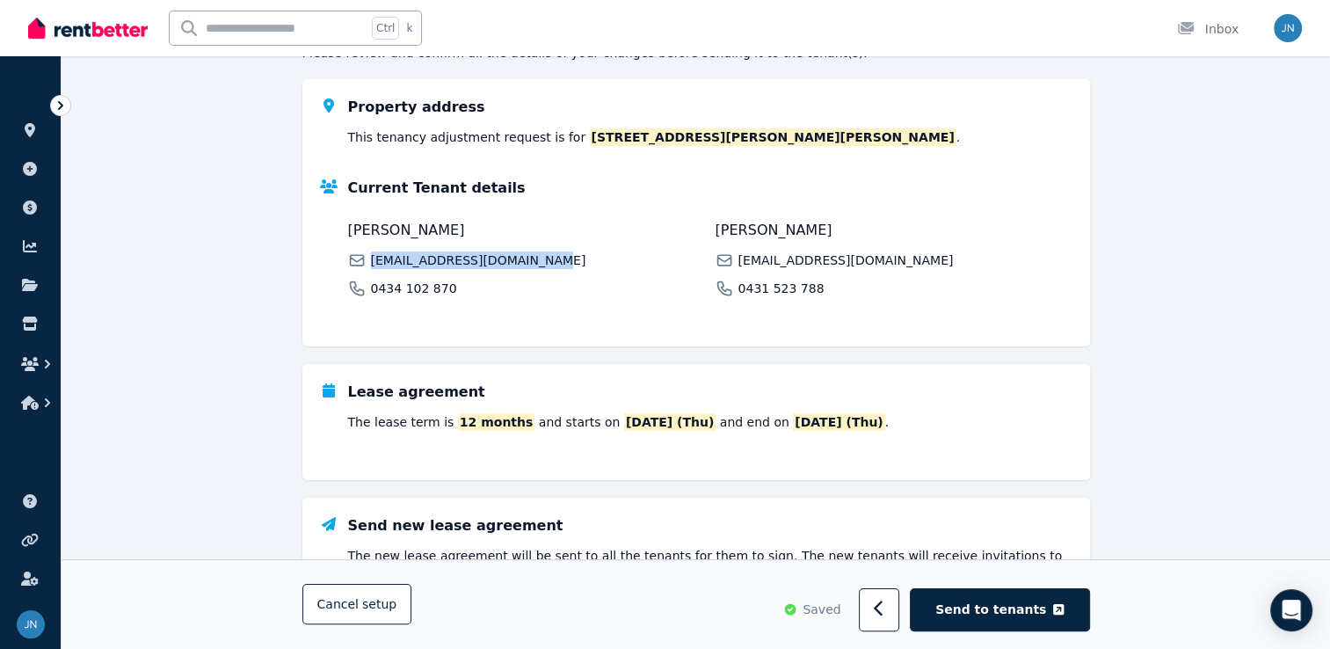
drag, startPoint x: 371, startPoint y: 260, endPoint x: 531, endPoint y: 273, distance: 160.6
click at [531, 273] on div "[PERSON_NAME] [EMAIL_ADDRESS][DOMAIN_NAME] 0434 102 870" at bounding box center [526, 258] width 357 height 77
copy span "[EMAIL_ADDRESS][DOMAIN_NAME]"
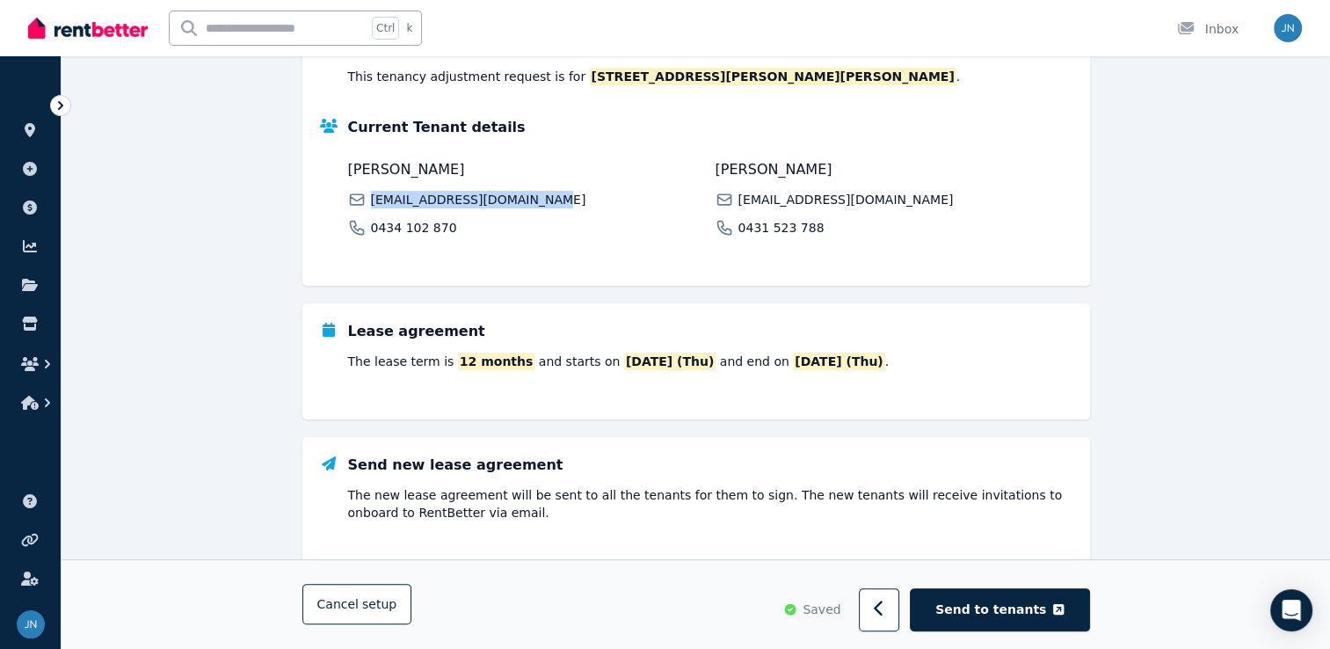
scroll to position [353, 0]
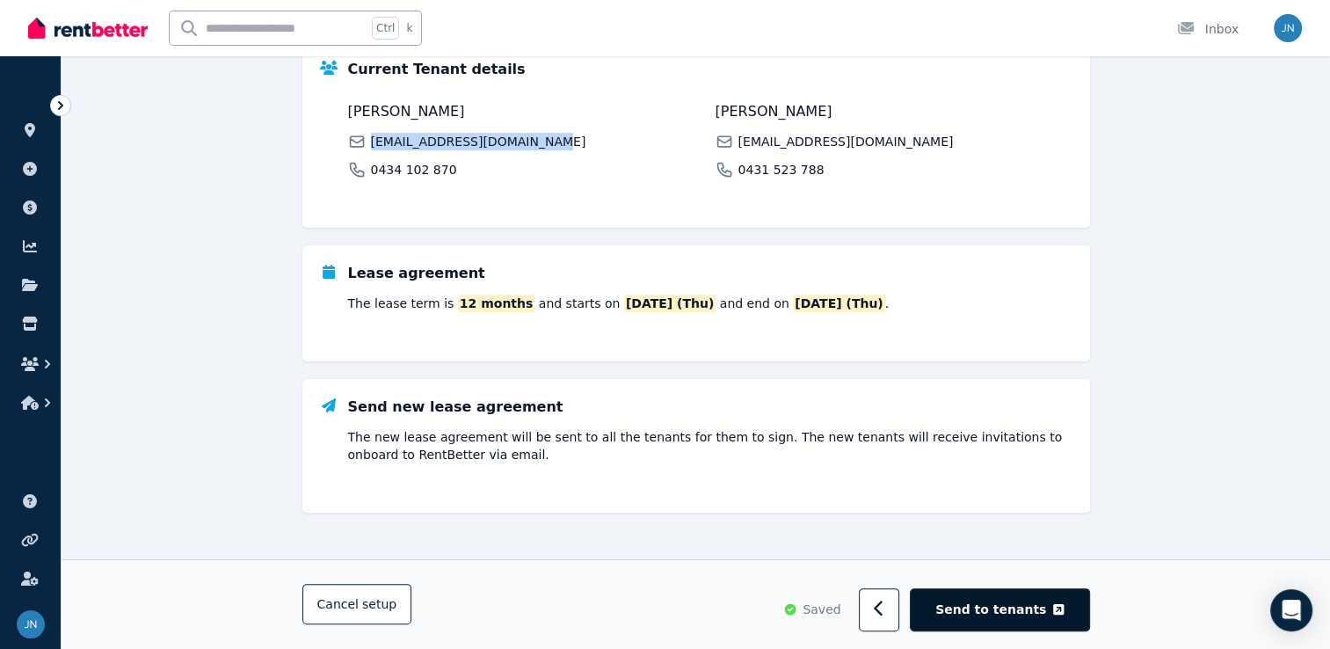
click at [1006, 617] on span "Send to tenants" at bounding box center [991, 610] width 111 height 18
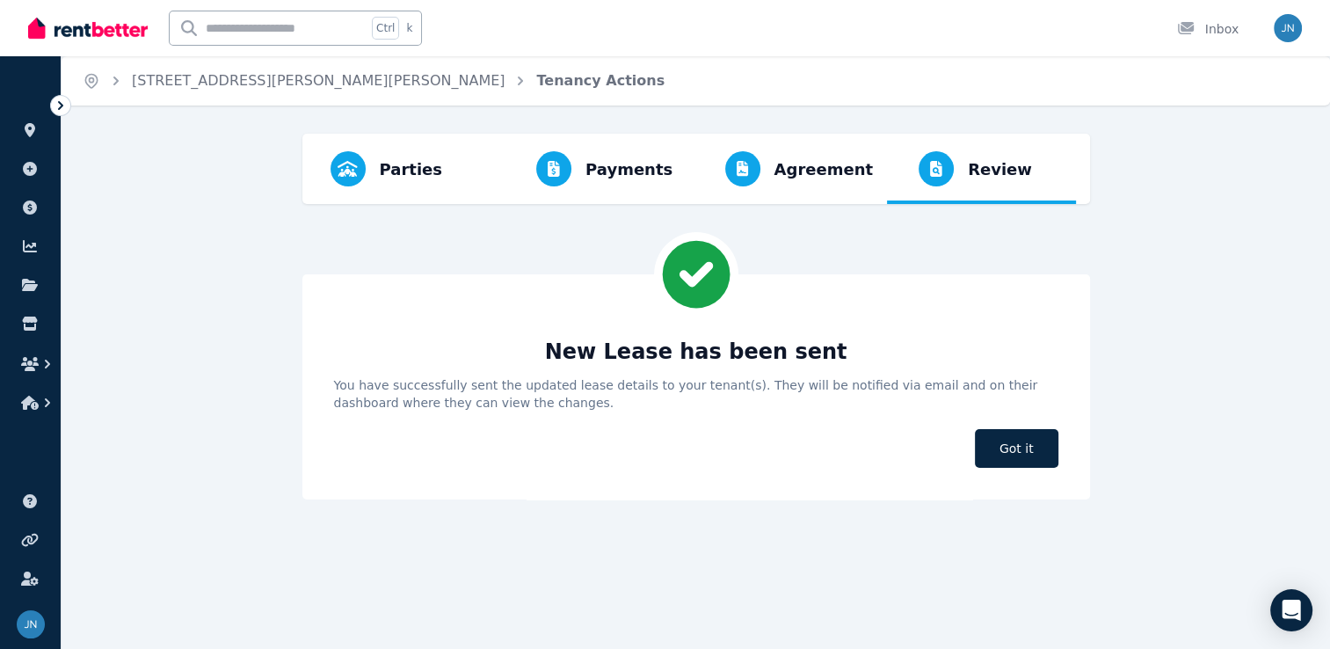
scroll to position [0, 0]
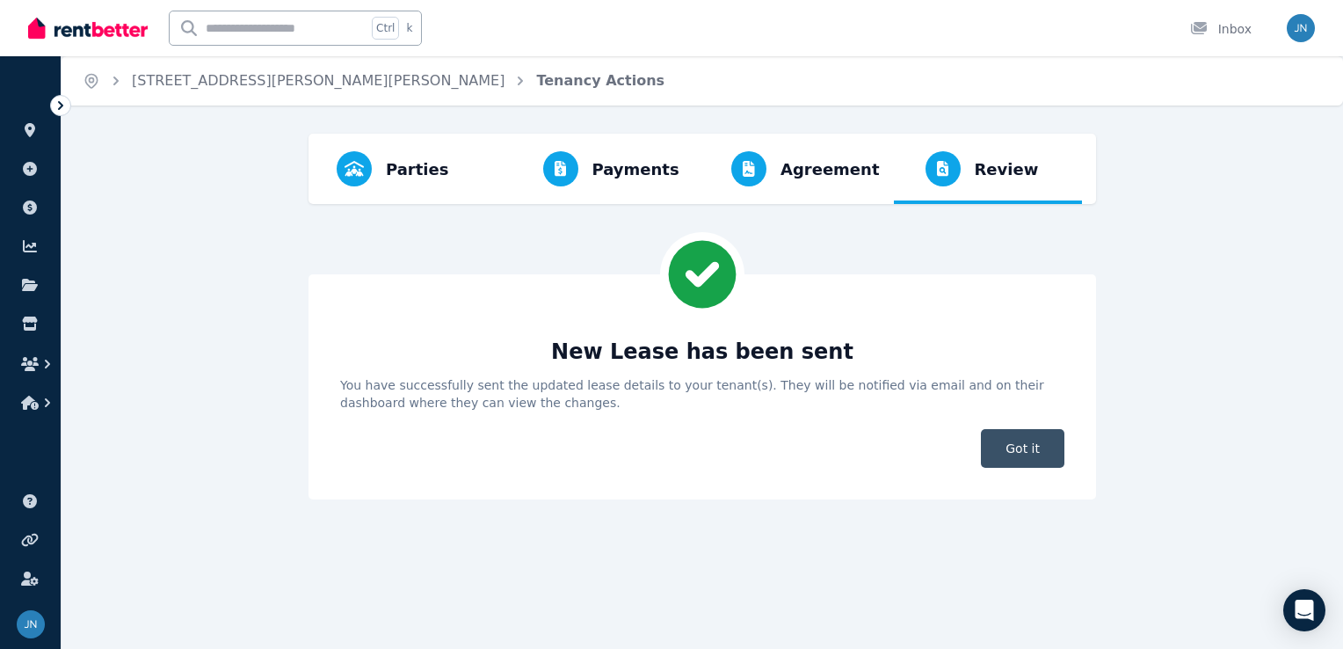
click at [1044, 455] on span "Got it" at bounding box center [1023, 448] width 84 height 39
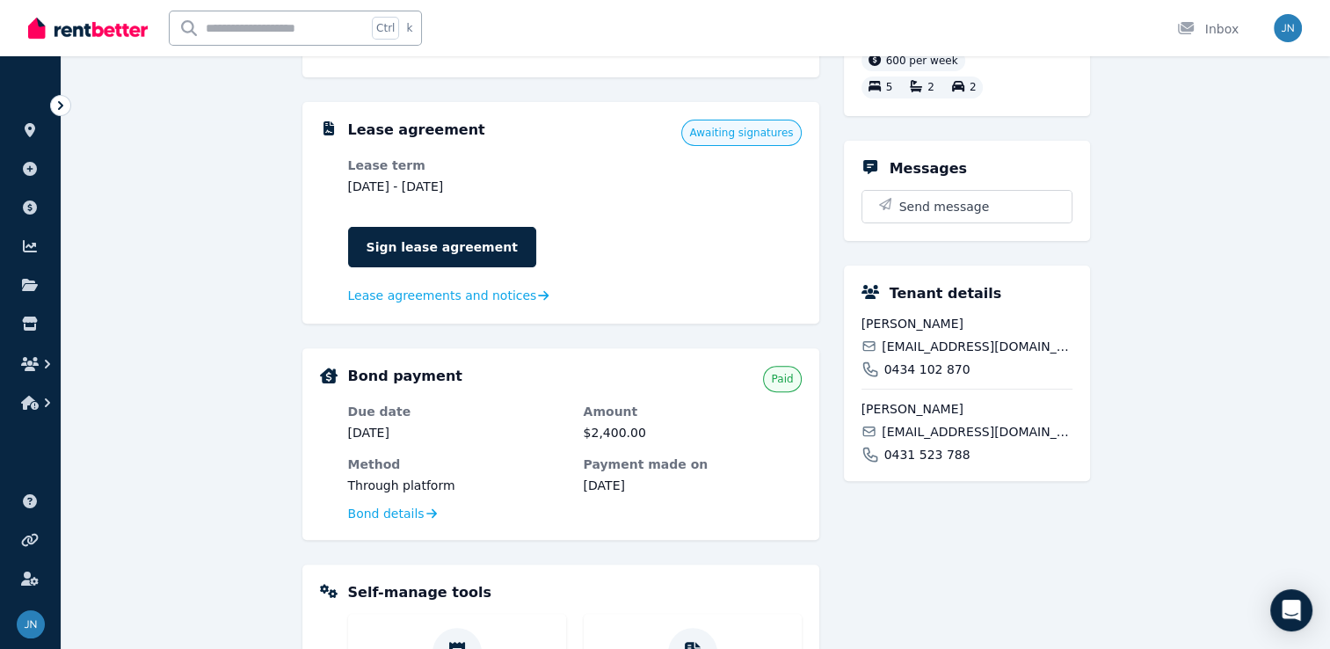
scroll to position [528, 0]
